Goal: Task Accomplishment & Management: Use online tool/utility

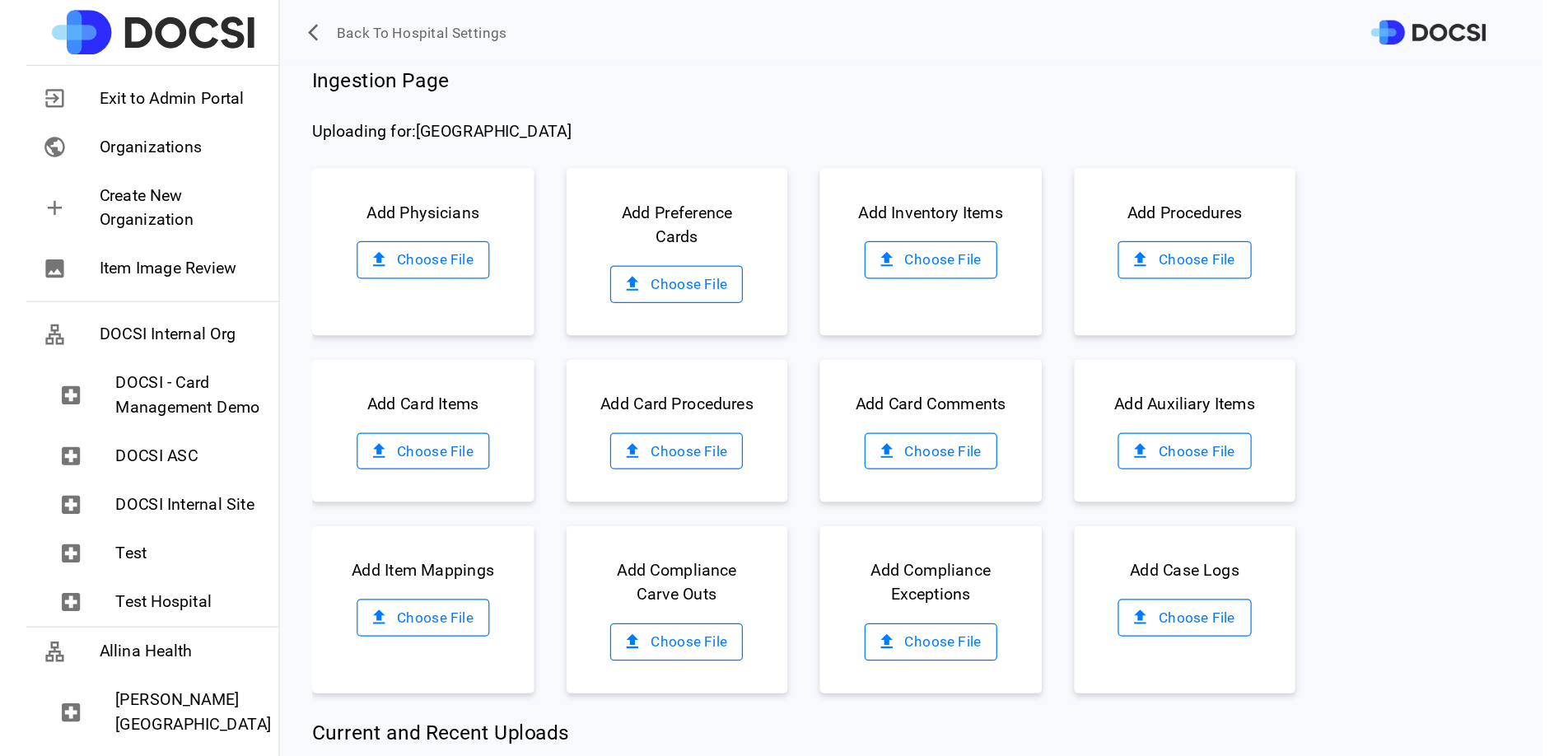
scroll to position [23, 0]
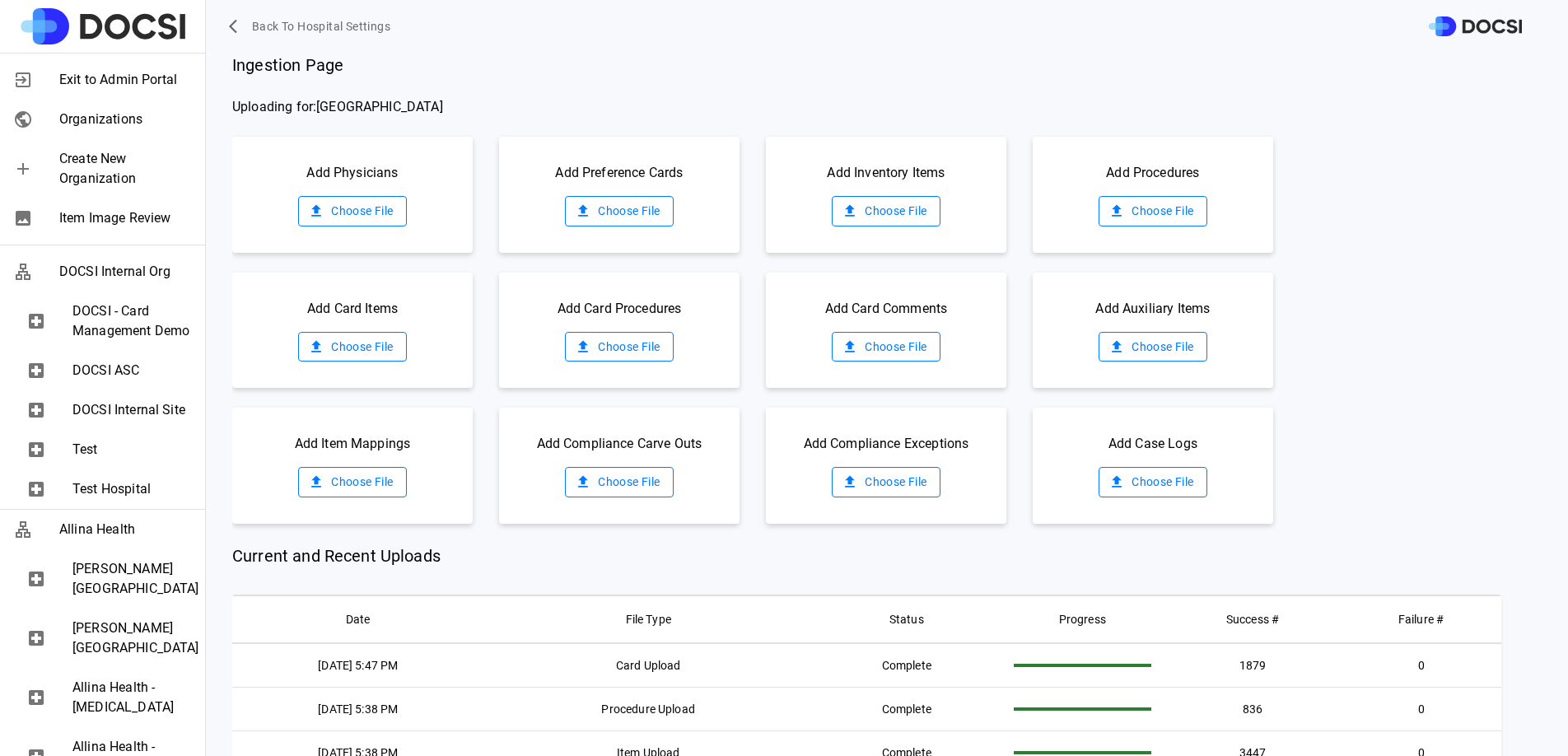
click at [348, 333] on label "Choose File" at bounding box center [352, 346] width 108 height 30
click at [0, 0] on input "Choose File" at bounding box center [0, 0] width 0 height 0
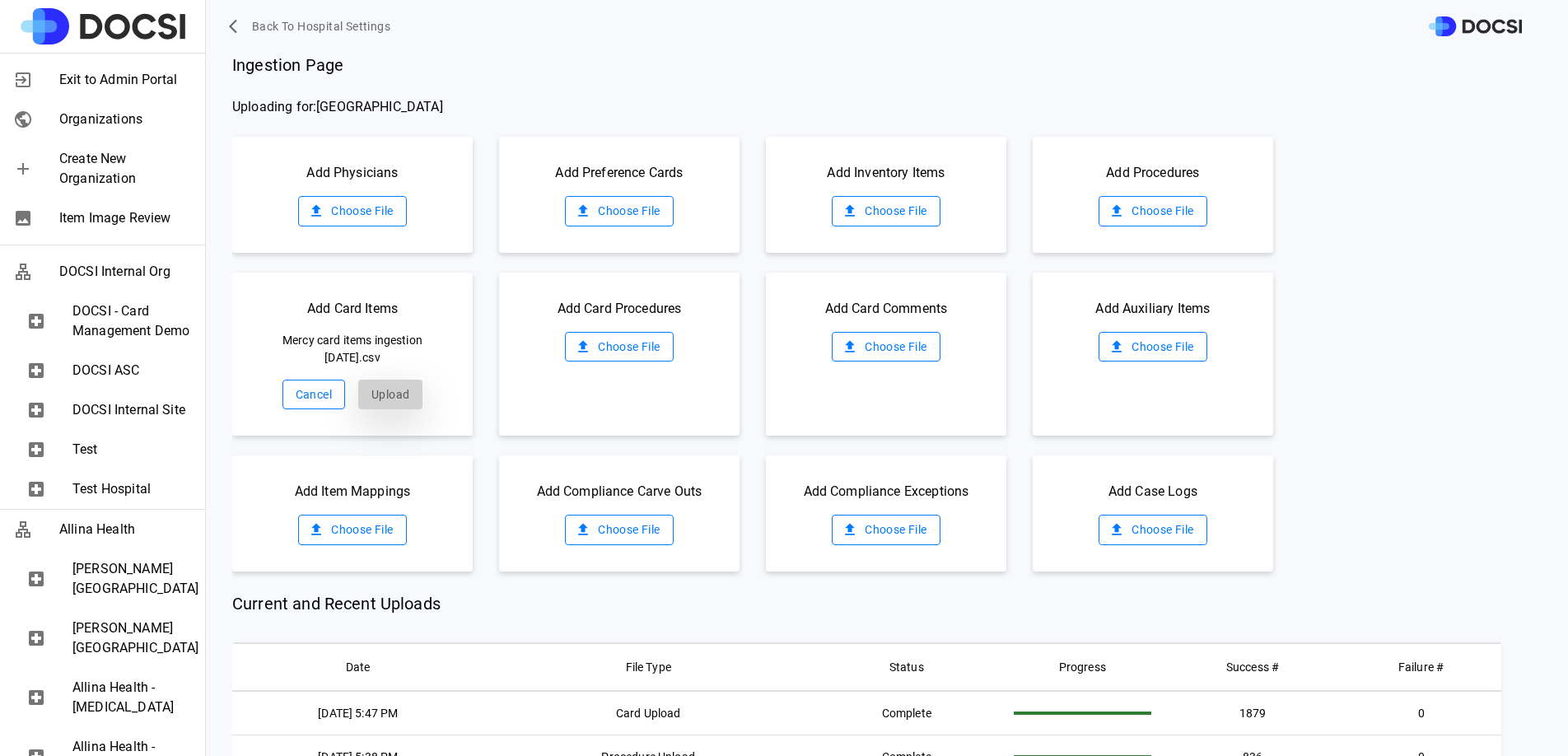
click at [396, 396] on button "Upload" at bounding box center [390, 394] width 65 height 30
click at [650, 348] on label "Choose File" at bounding box center [618, 346] width 108 height 30
click at [0, 0] on input "Choose File" at bounding box center [0, 0] width 0 height 0
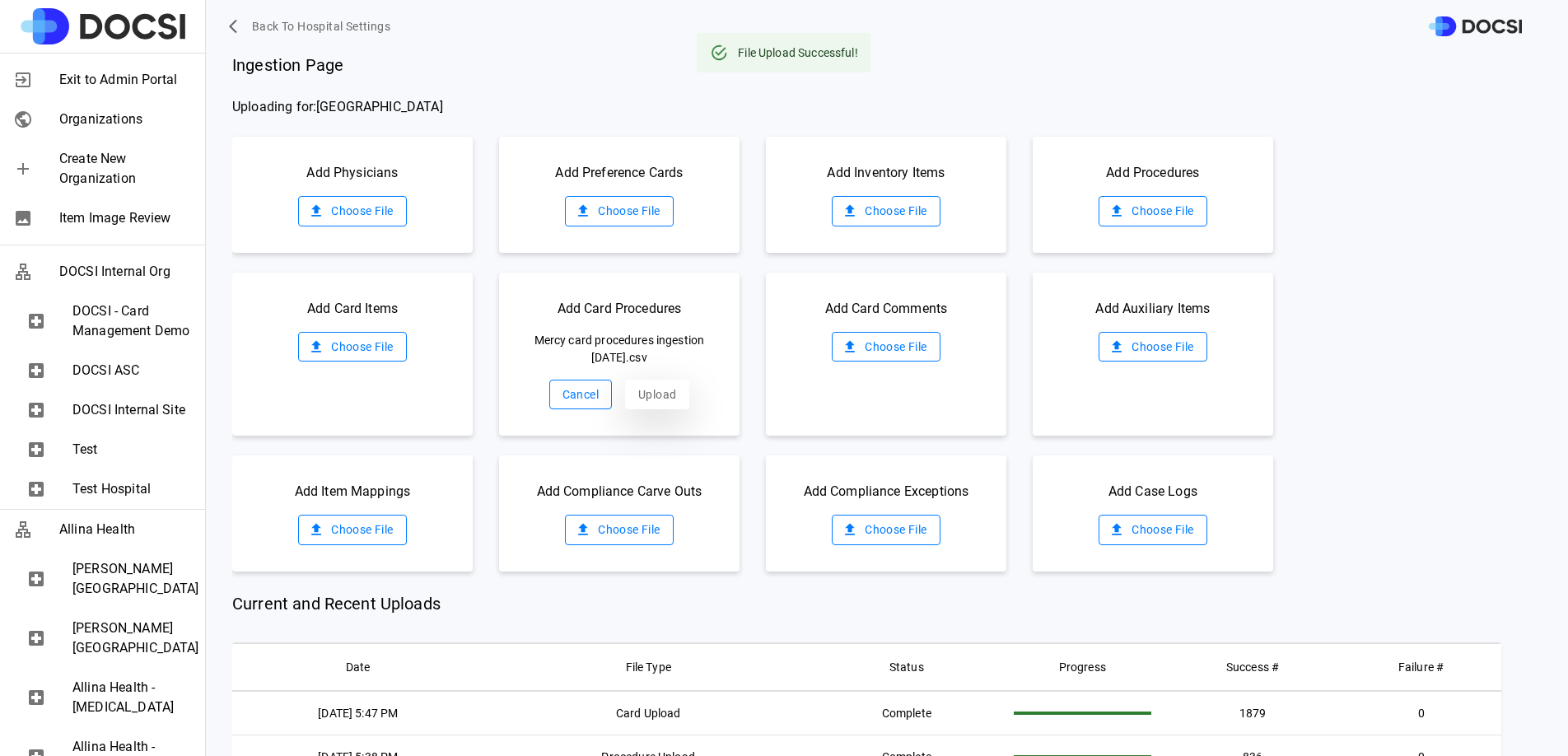
click at [648, 400] on button "Upload" at bounding box center [657, 394] width 65 height 30
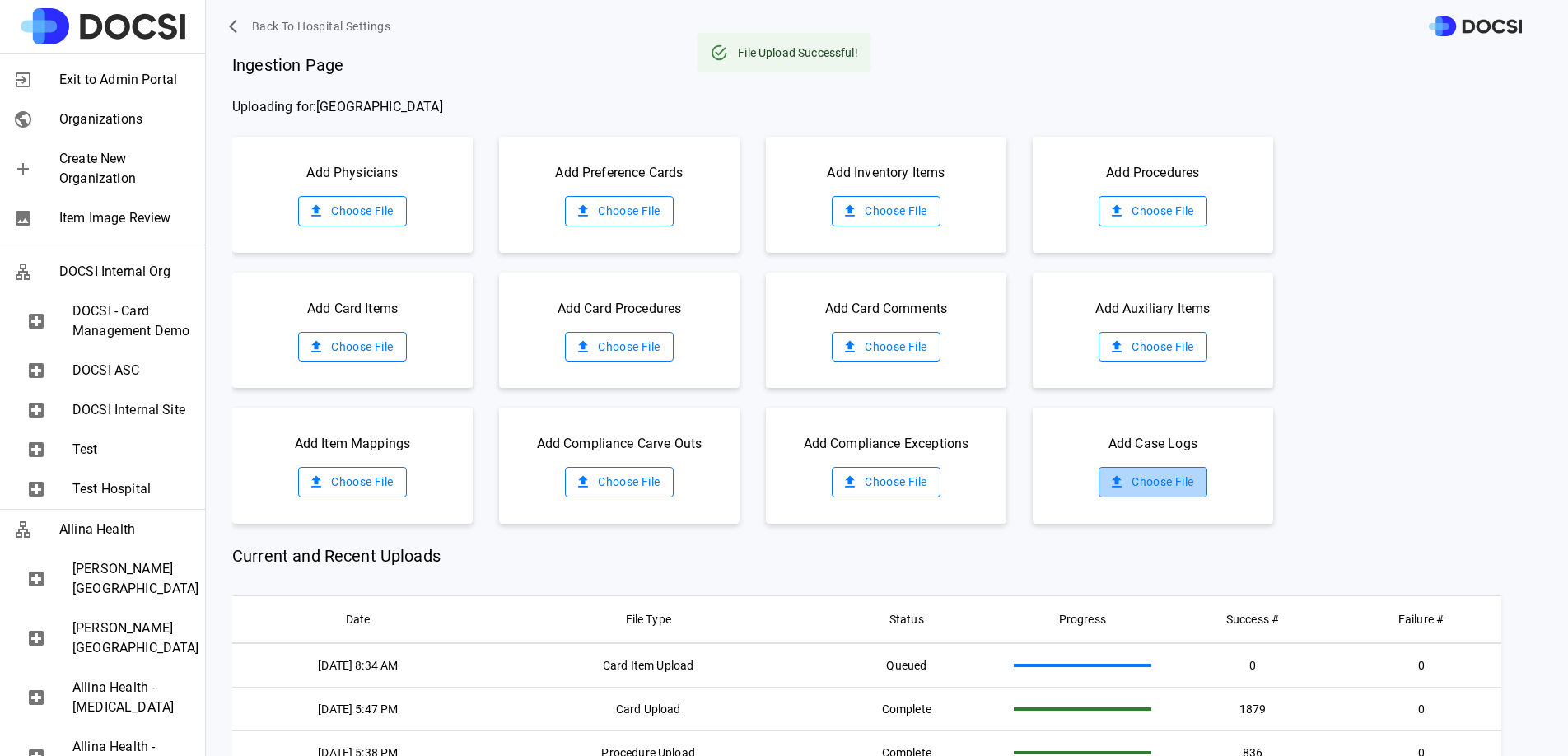
click at [1139, 481] on label "Choose File" at bounding box center [1152, 481] width 108 height 30
click at [0, 0] on input "Choose File" at bounding box center [0, 0] width 0 height 0
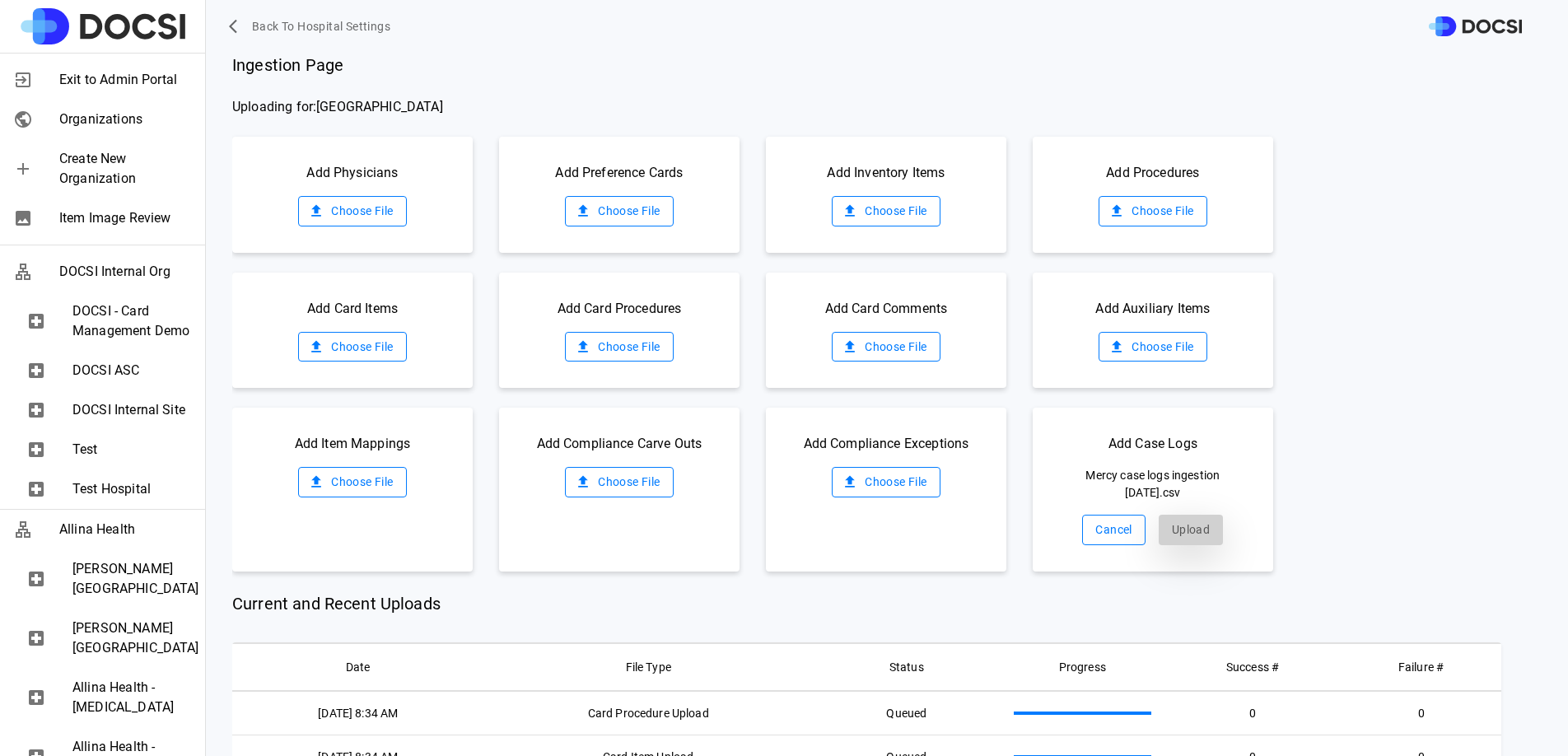
click at [1169, 521] on button "Upload" at bounding box center [1190, 529] width 65 height 30
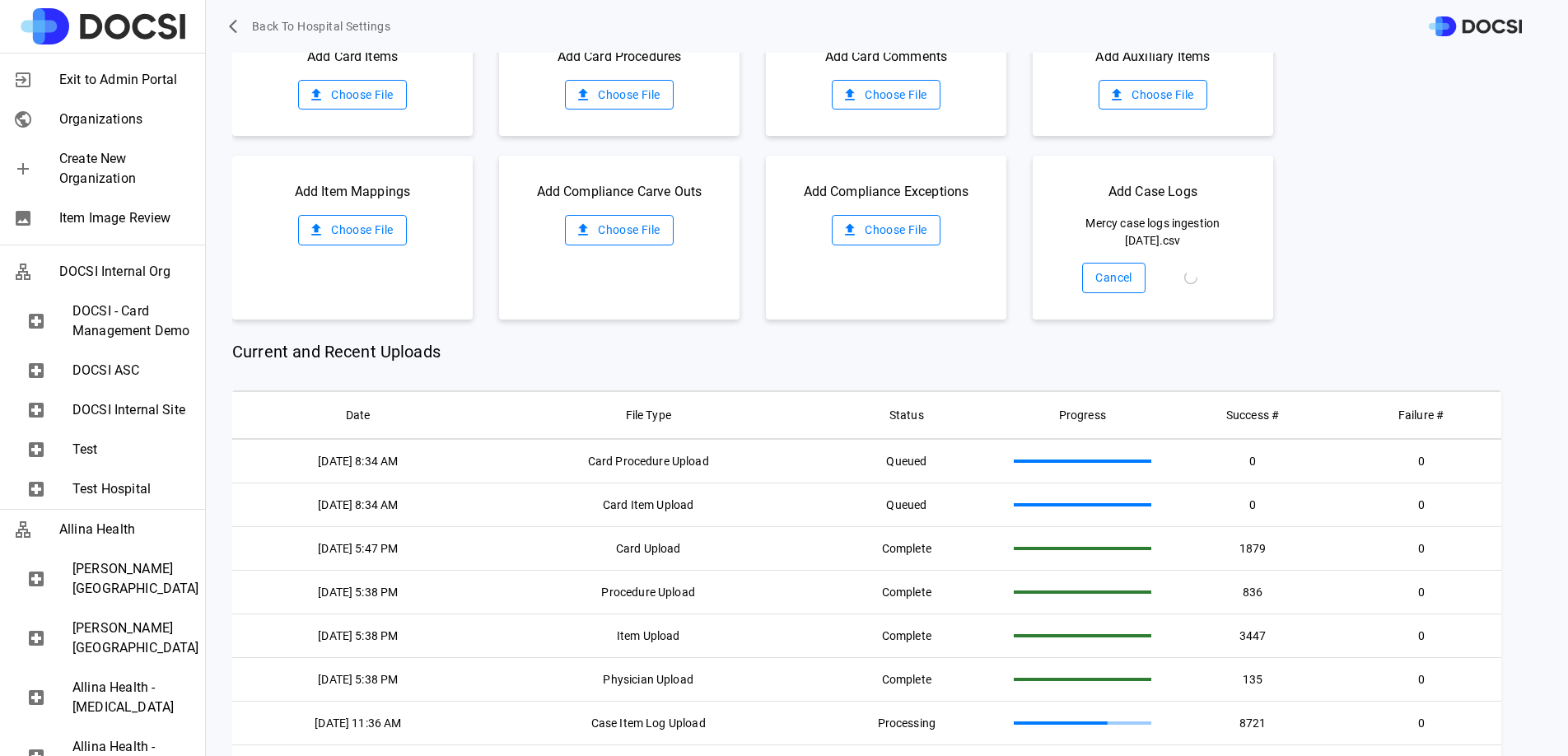
scroll to position [251, 0]
